Goal: Task Accomplishment & Management: Use online tool/utility

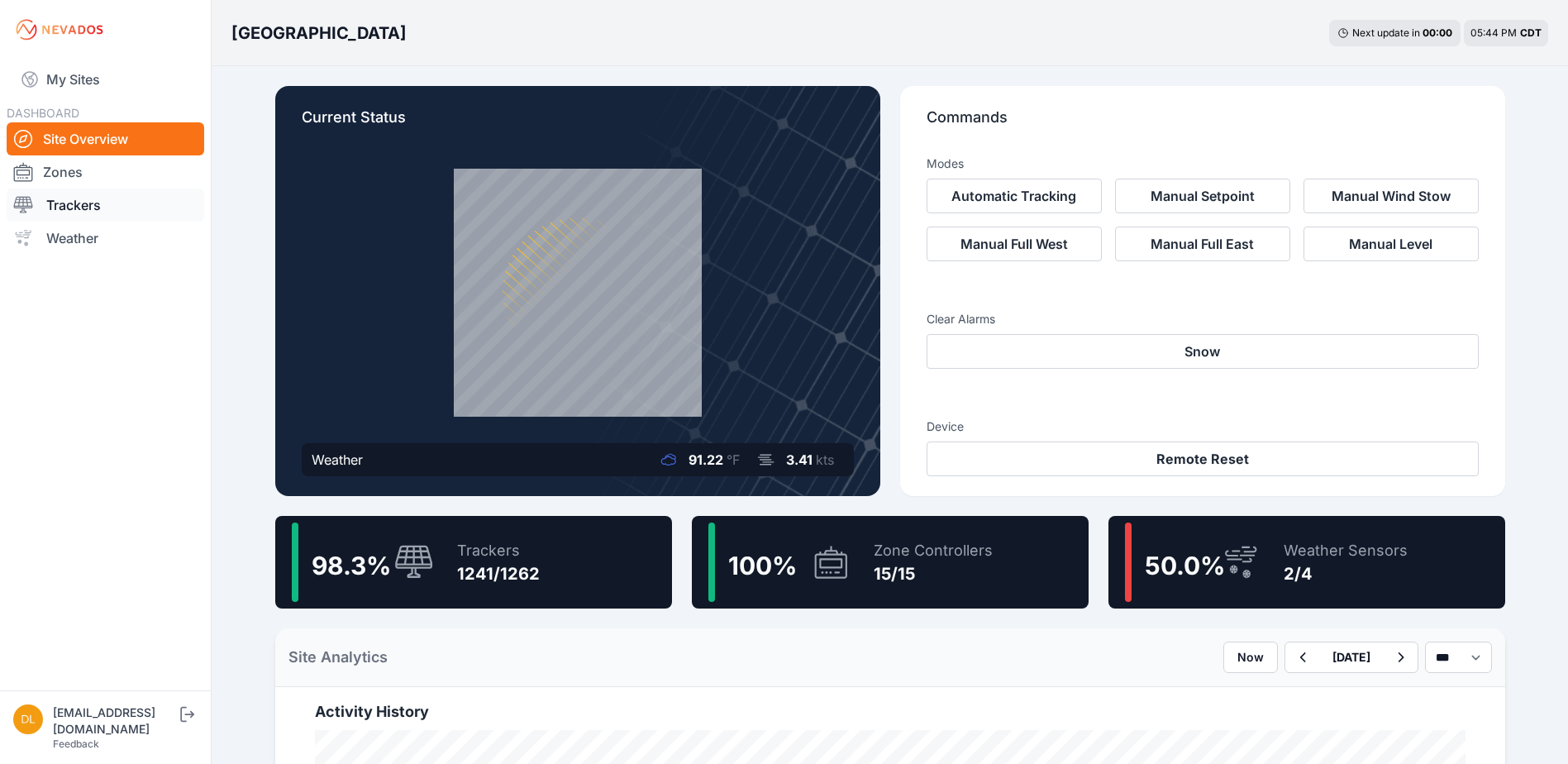
click at [89, 209] on link "Trackers" at bounding box center [105, 205] width 198 height 33
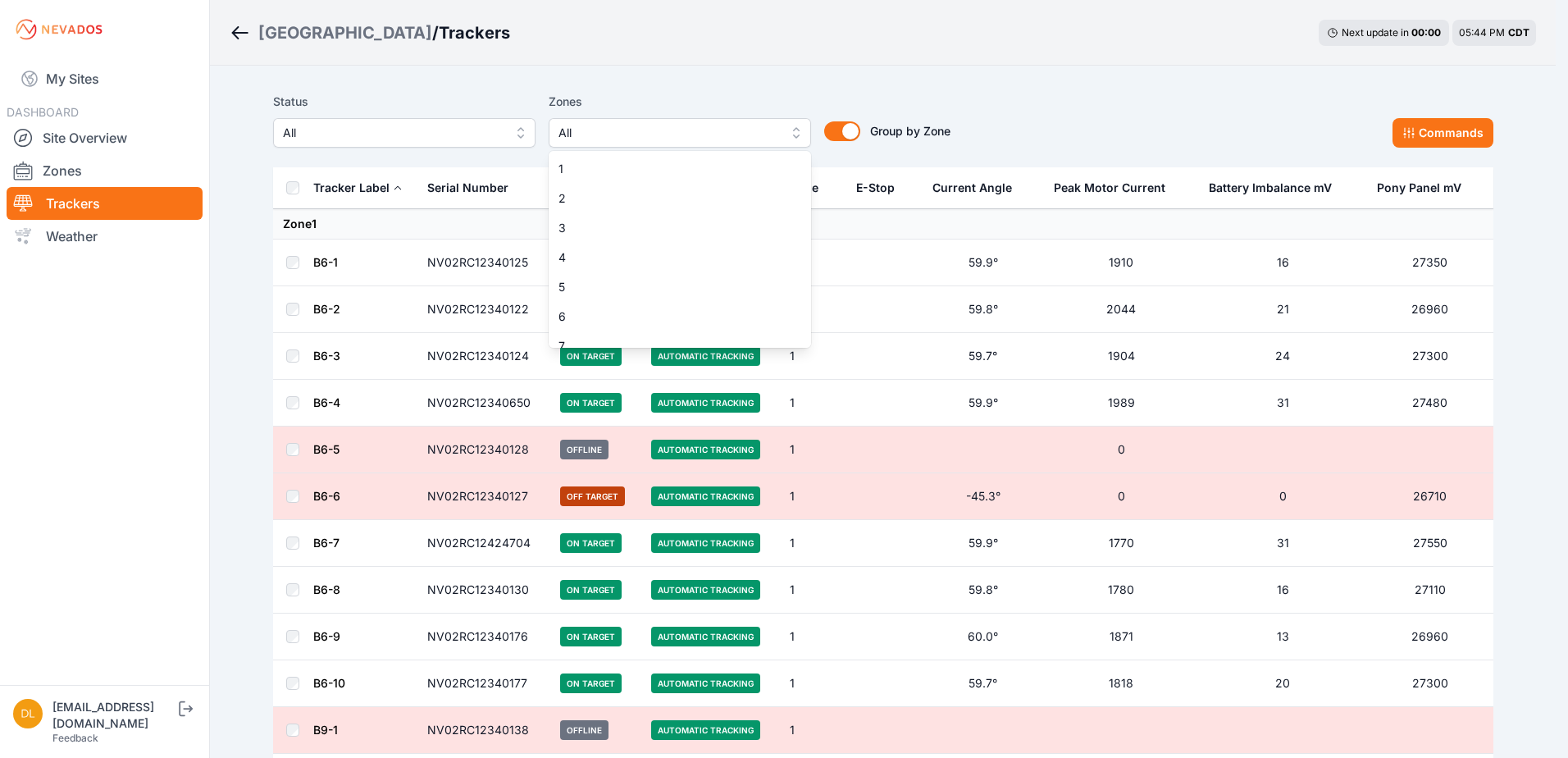
click at [648, 129] on span "All" at bounding box center [669, 133] width 220 height 19
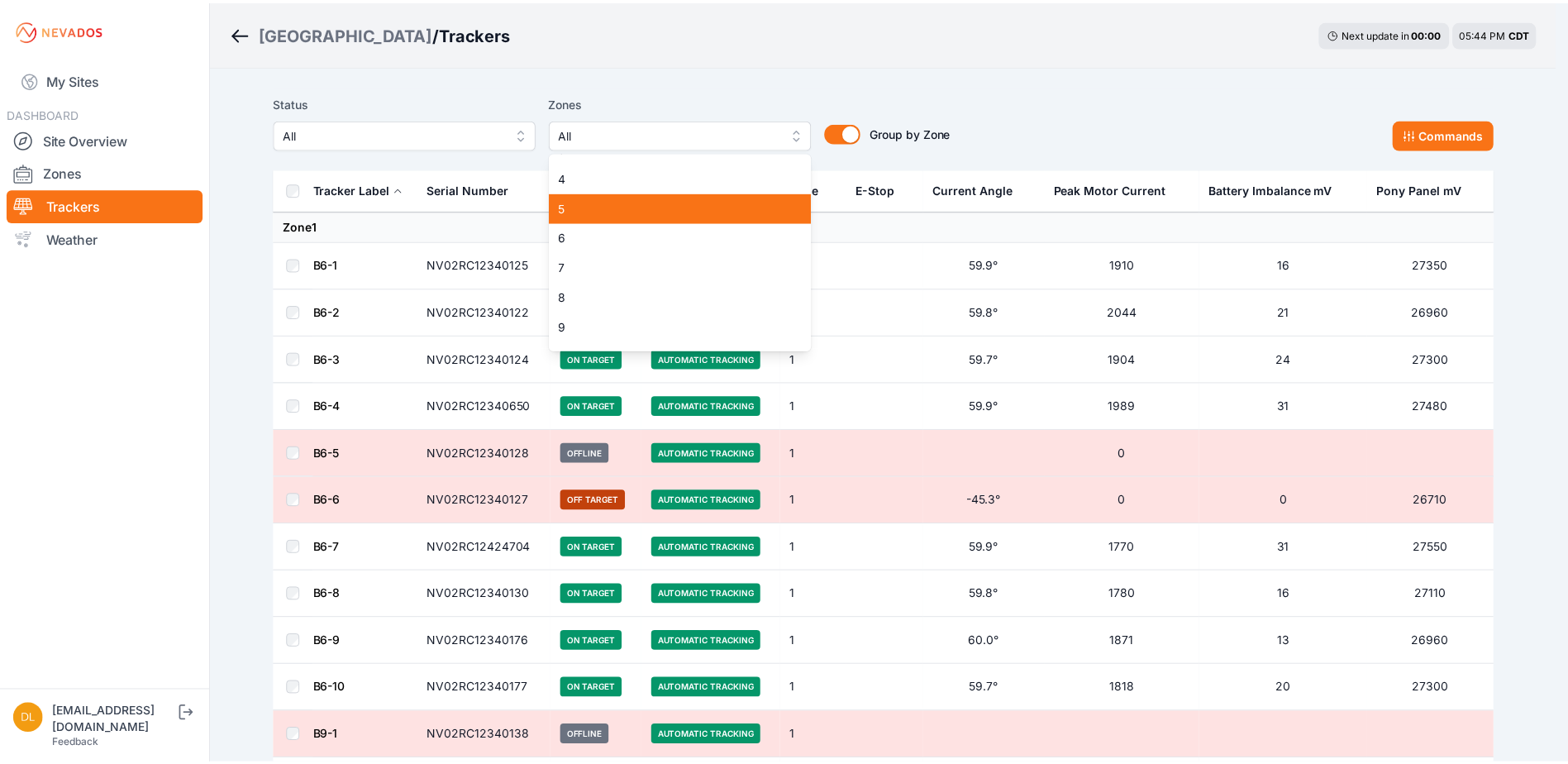
scroll to position [83, 0]
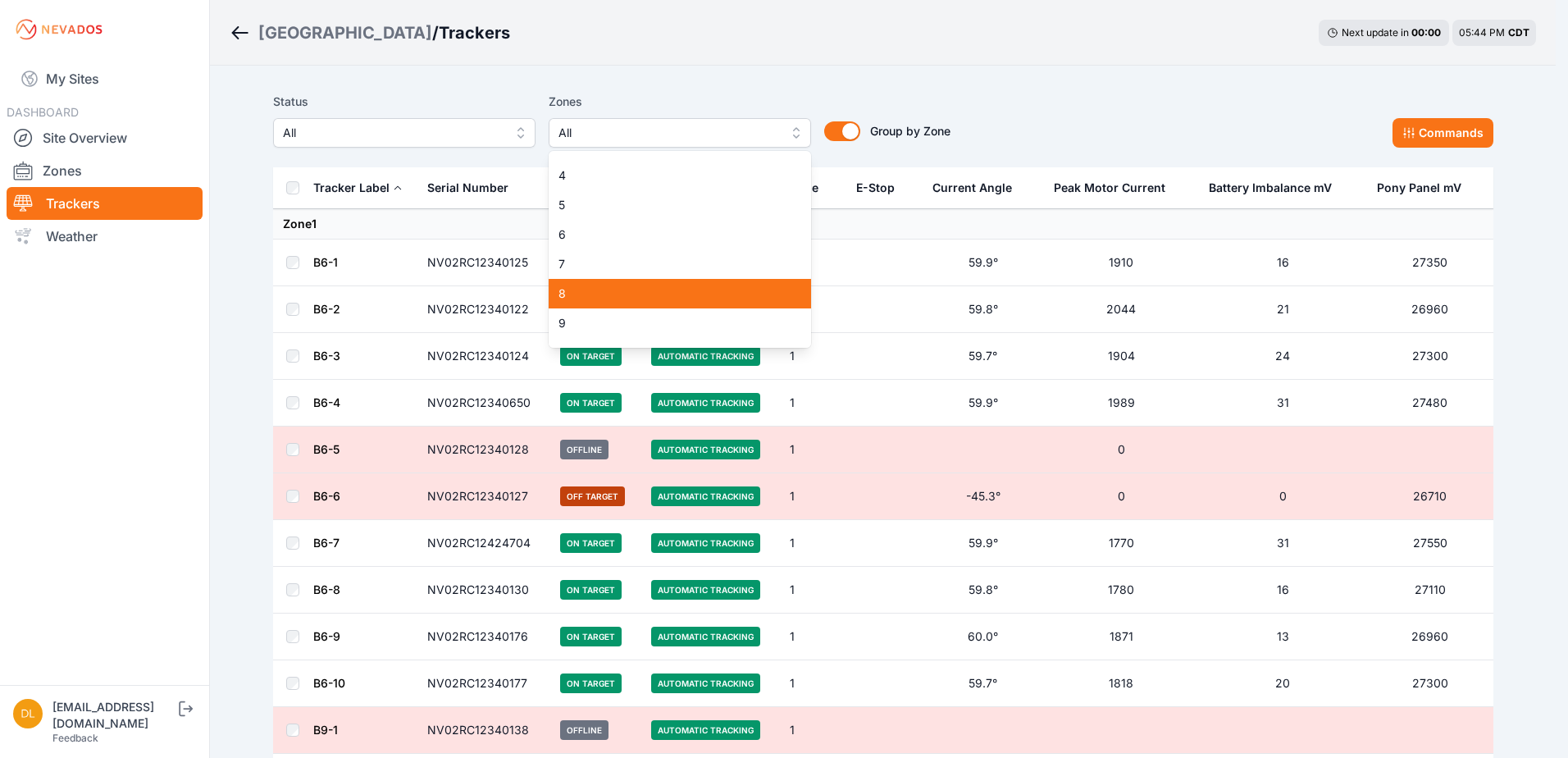
click at [590, 287] on span "8" at bounding box center [670, 293] width 223 height 17
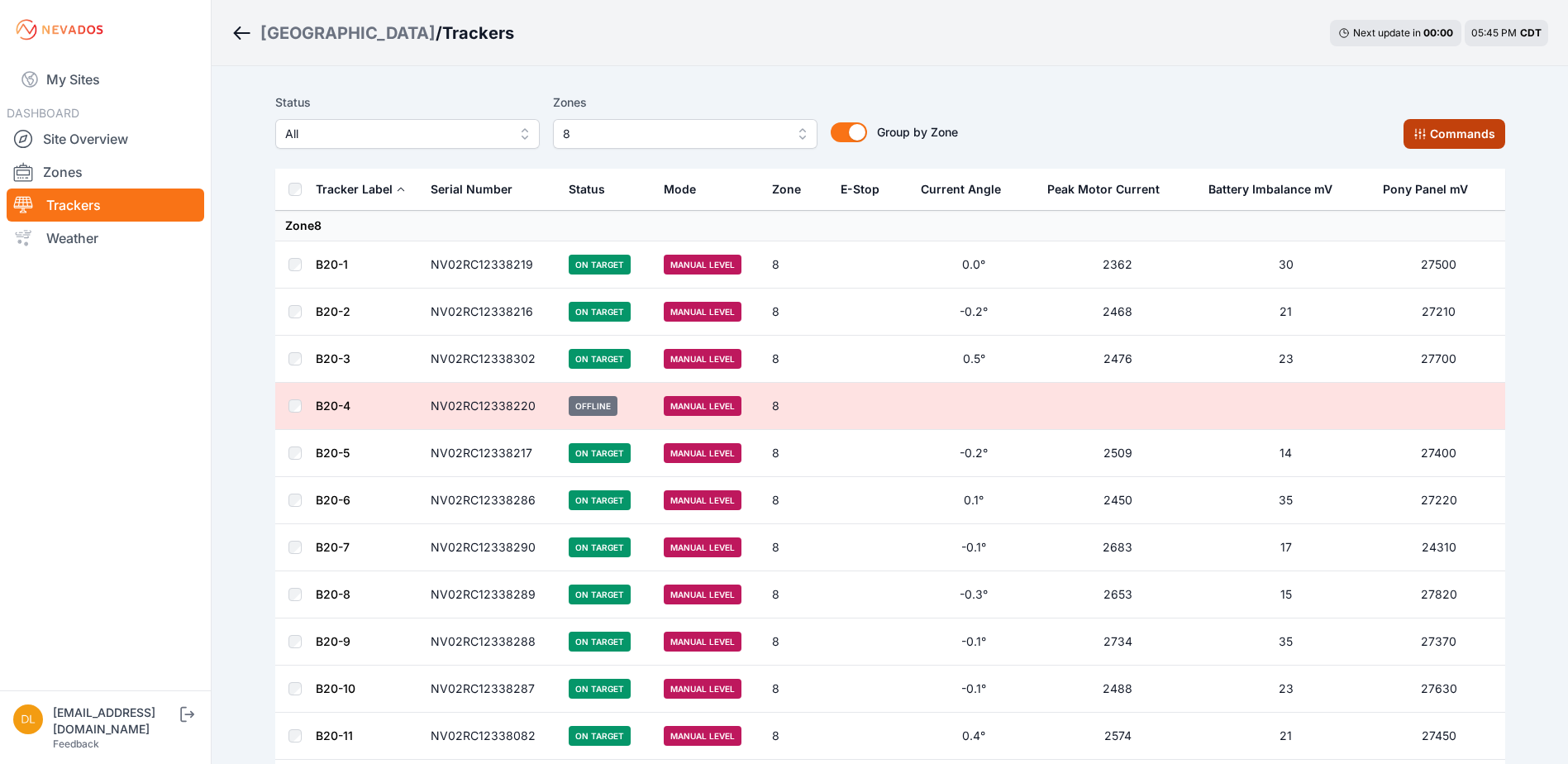
click at [1413, 129] on button "Commands" at bounding box center [1454, 134] width 102 height 30
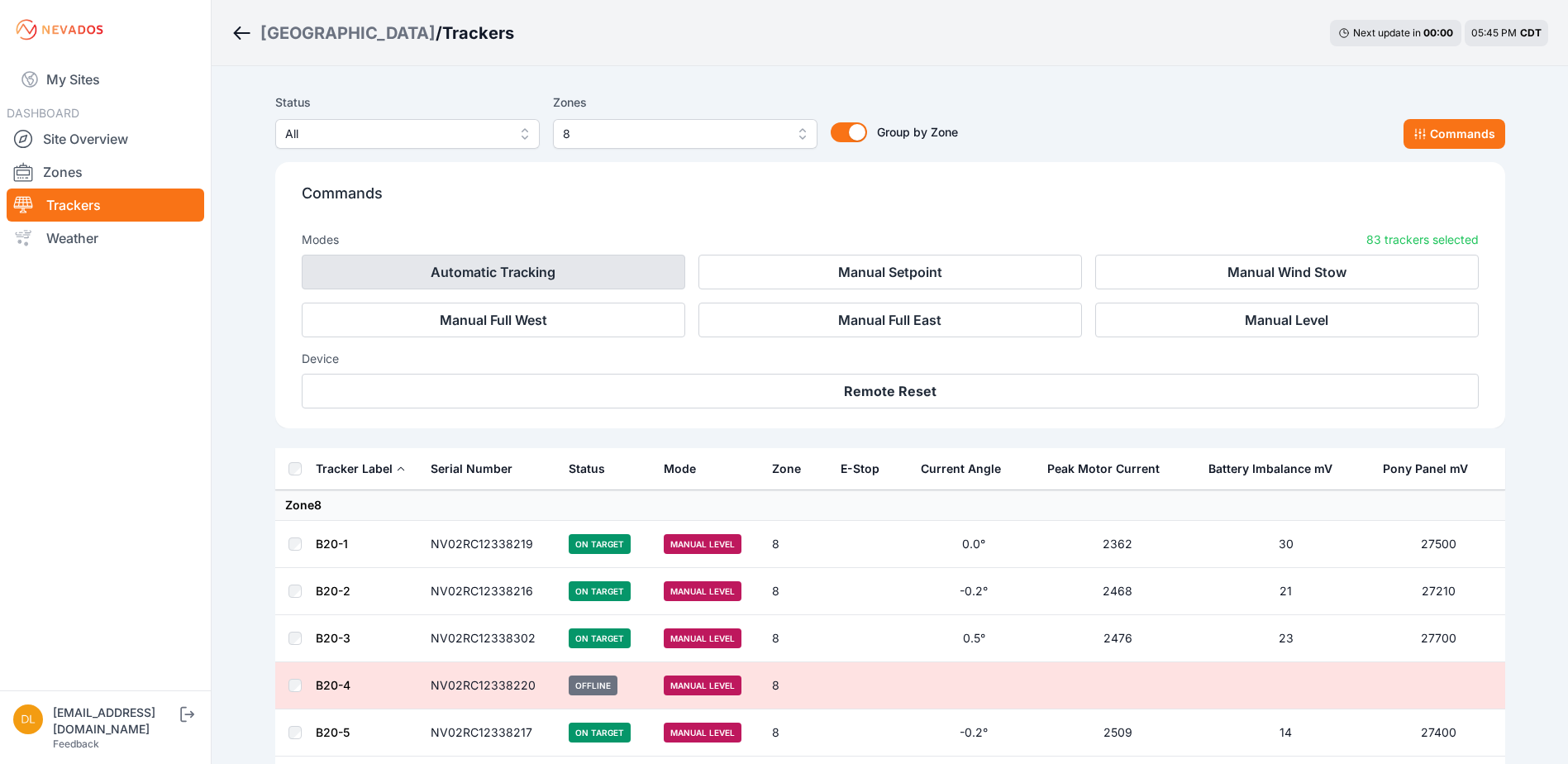
click at [614, 279] on button "Automatic Tracking" at bounding box center [493, 272] width 384 height 35
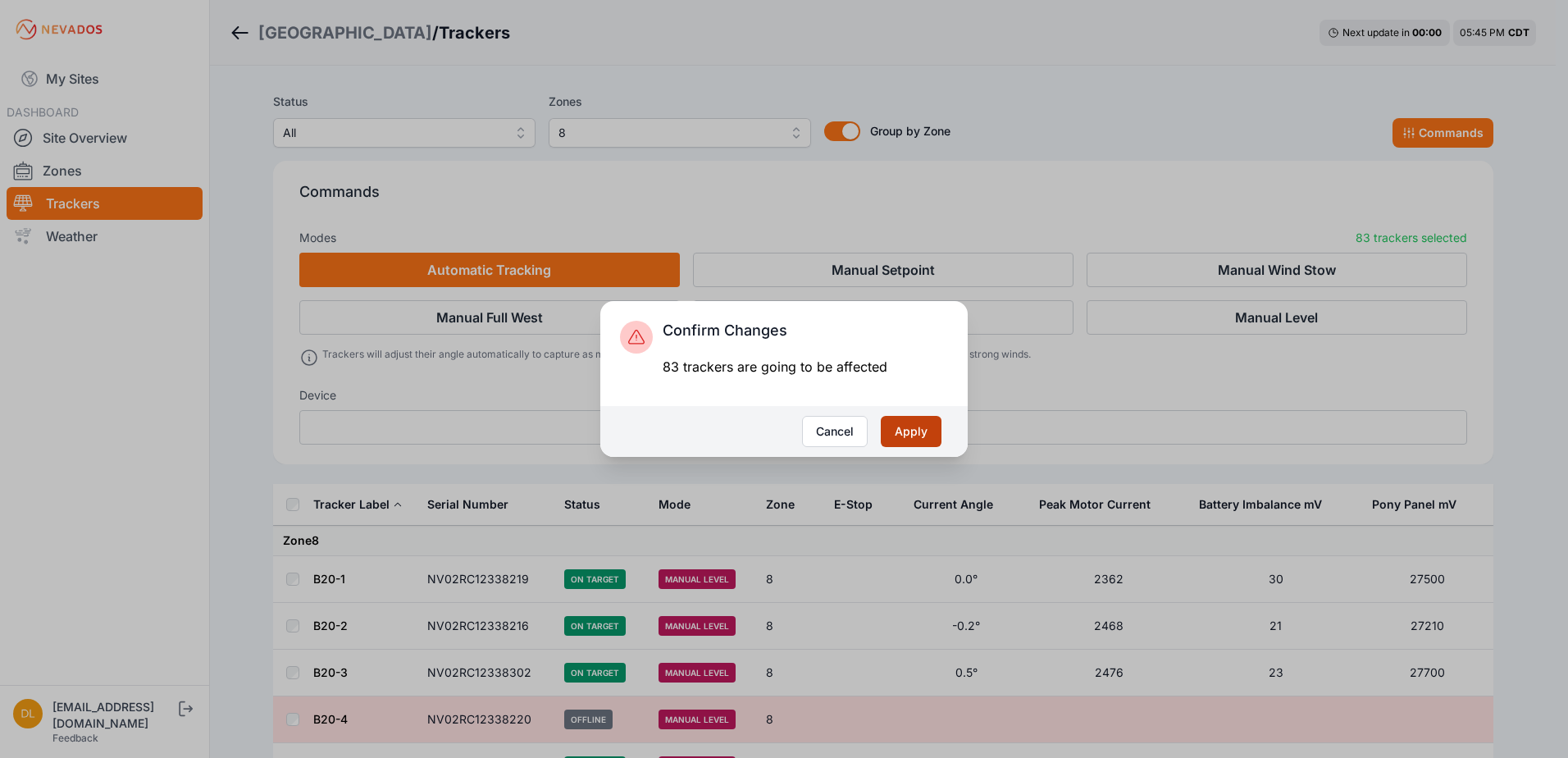
click at [911, 432] on button "Apply" at bounding box center [911, 431] width 61 height 31
